Goal: Book appointment/travel/reservation

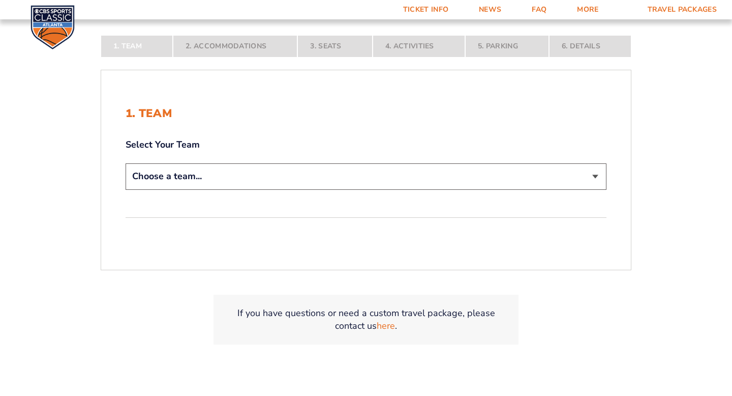
scroll to position [203, 0]
click at [597, 174] on select "Choose a team... [US_STATE] Wildcats [US_STATE] State Buckeyes [US_STATE] Tar H…" at bounding box center [366, 175] width 481 height 26
select select "12956"
click at [126, 188] on select "Choose a team... [US_STATE] Wildcats [US_STATE] State Buckeyes [US_STATE] Tar H…" at bounding box center [366, 175] width 481 height 26
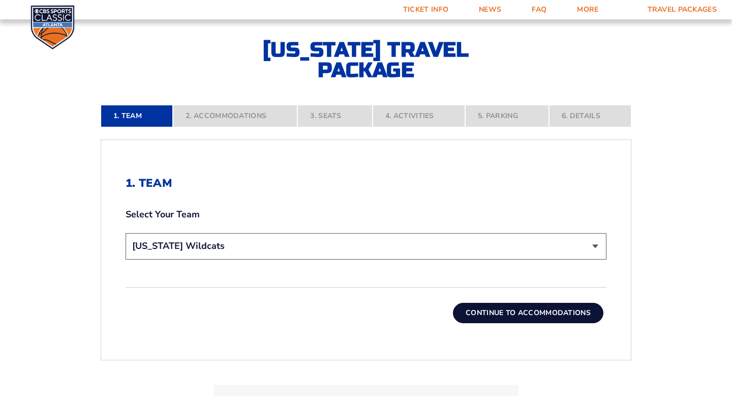
click at [544, 315] on button "Continue To Accommodations" at bounding box center [528, 313] width 150 height 20
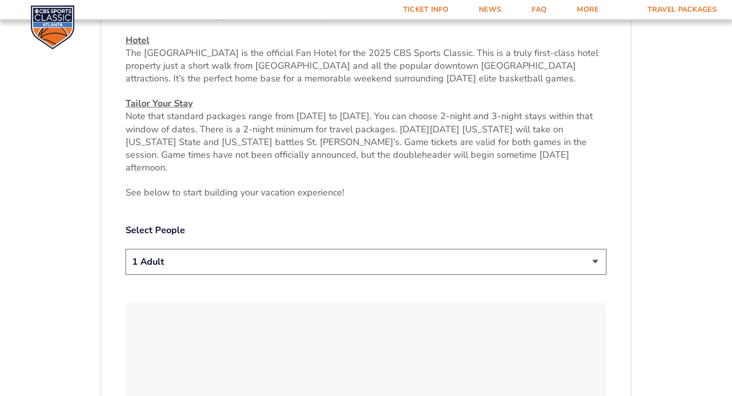
scroll to position [431, 0]
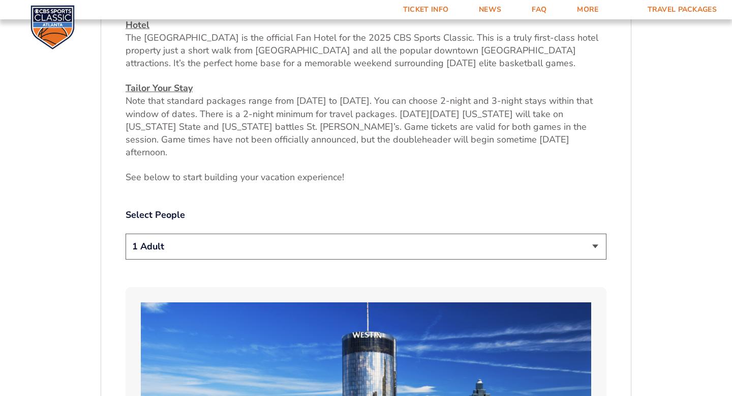
click at [594, 233] on select "1 Adult 2 Adults 3 Adults 4 Adults 2 Adults + 1 Child 2 Adults + 2 Children 2 A…" at bounding box center [366, 246] width 481 height 26
select select "2 Adults"
click at [126, 233] on select "1 Adult 2 Adults 3 Adults 4 Adults 2 Adults + 1 Child 2 Adults + 2 Children 2 A…" at bounding box center [366, 246] width 481 height 26
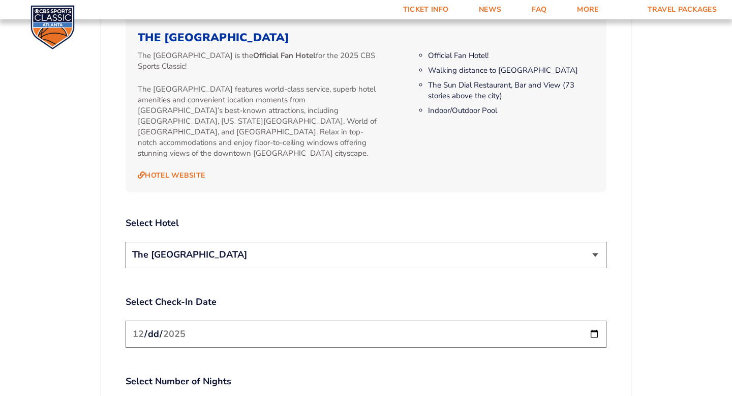
scroll to position [1081, 0]
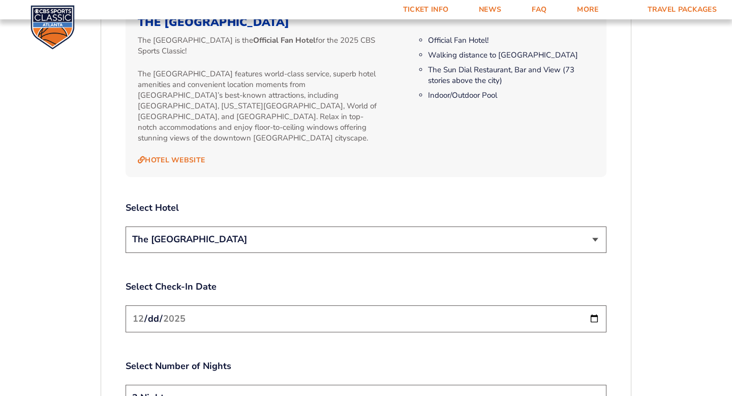
click at [596, 226] on select "The [GEOGRAPHIC_DATA]" at bounding box center [366, 239] width 481 height 26
click at [126, 226] on select "The [GEOGRAPHIC_DATA]" at bounding box center [366, 239] width 481 height 26
click at [622, 361] on div "2. Accommodations We look forward to seeing you in [GEOGRAPHIC_DATA] for the 20…" at bounding box center [366, 42] width 530 height 1537
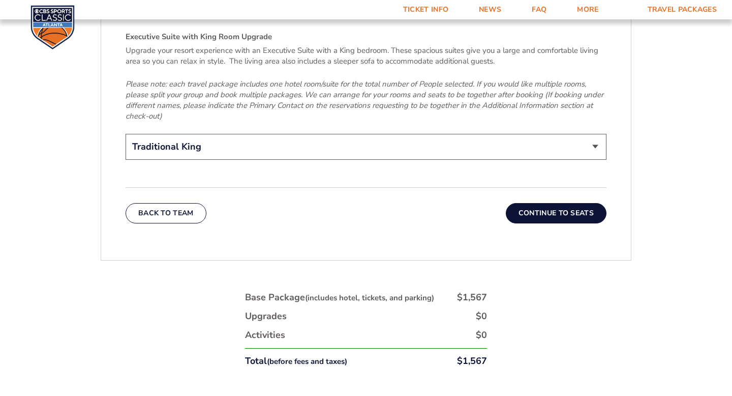
scroll to position [1651, 0]
